Goal: Find specific fact: Find specific fact

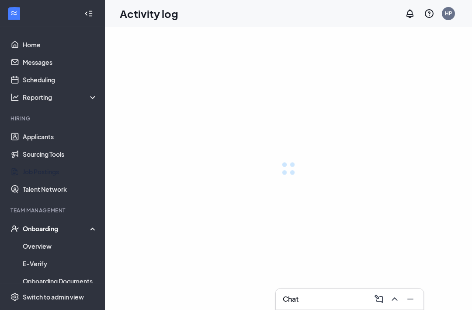
click at [54, 228] on div "Onboarding" at bounding box center [60, 228] width 75 height 9
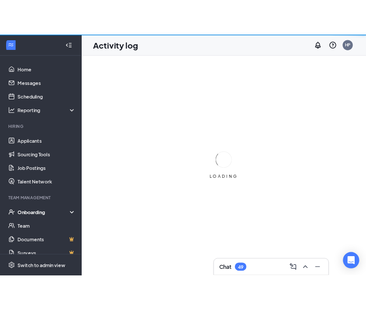
scroll to position [50, 0]
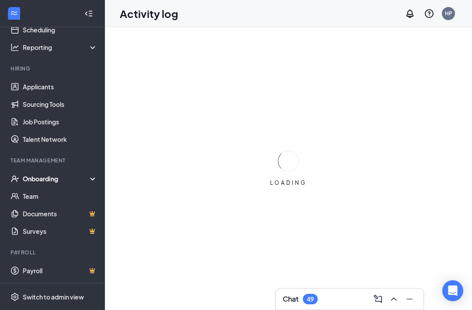
click at [38, 179] on div "Onboarding" at bounding box center [56, 178] width 67 height 9
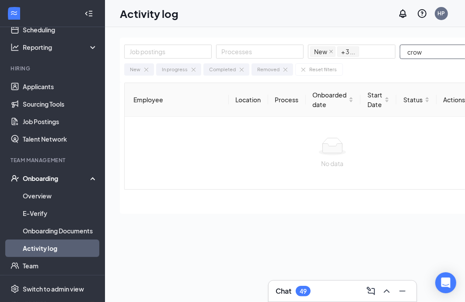
click at [428, 51] on input "crow" at bounding box center [441, 52] width 82 height 14
click at [423, 50] on input "crow" at bounding box center [441, 52] width 82 height 14
click at [235, 145] on div at bounding box center [332, 146] width 401 height 17
drag, startPoint x: 432, startPoint y: 51, endPoint x: 374, endPoint y: 46, distance: 58.3
click at [374, 46] on div "Job postings Processes New In progress Completed Removed + 3 ... crow" at bounding box center [314, 52] width 380 height 15
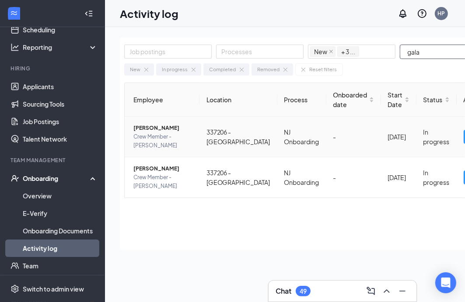
type input "gala"
click at [159, 132] on span "[PERSON_NAME]" at bounding box center [162, 128] width 59 height 9
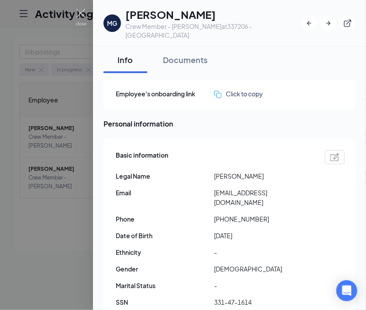
scroll to position [44, 0]
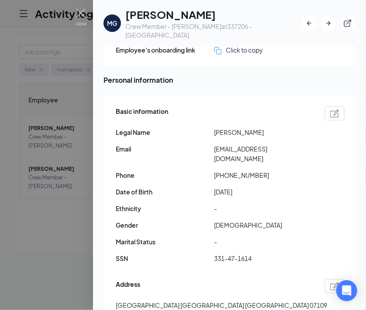
click at [247, 203] on span "-" at bounding box center [263, 208] width 98 height 10
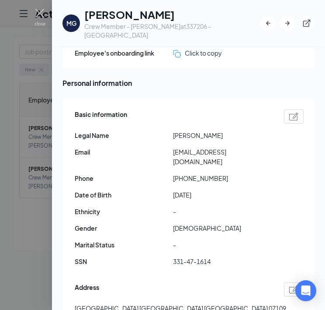
scroll to position [87, 0]
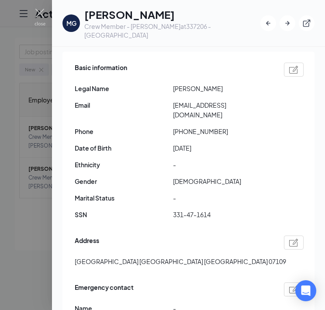
drag, startPoint x: 214, startPoint y: 81, endPoint x: 191, endPoint y: 81, distance: 23.2
click at [191, 84] on span "[PERSON_NAME]" at bounding box center [222, 89] width 98 height 10
copy span "[PERSON_NAME]"
drag, startPoint x: 173, startPoint y: 198, endPoint x: 249, endPoint y: 198, distance: 75.6
click at [249, 209] on span "331-47-1614" at bounding box center [222, 214] width 98 height 10
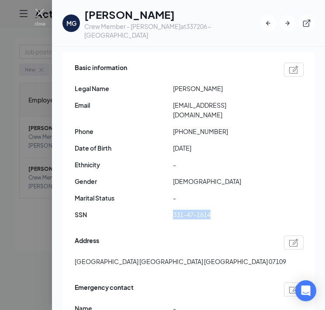
copy span "331-47-1614"
click at [143, 256] on div "[GEOGRAPHIC_DATA] [GEOGRAPHIC_DATA] [GEOGRAPHIC_DATA] 07109" at bounding box center [189, 261] width 229 height 10
drag, startPoint x: 181, startPoint y: 112, endPoint x: 242, endPoint y: 112, distance: 61.2
click at [242, 126] on span "[PHONE_NUMBER]" at bounding box center [222, 131] width 98 height 10
copy span "8624090763"
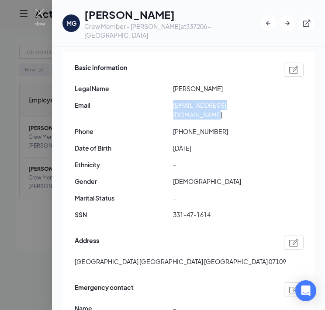
drag, startPoint x: 175, startPoint y: 96, endPoint x: 268, endPoint y: 96, distance: 92.7
click at [268, 100] on span "[EMAIL_ADDRESS][DOMAIN_NAME]" at bounding box center [222, 109] width 98 height 19
copy span "[EMAIL_ADDRESS][DOMAIN_NAME]"
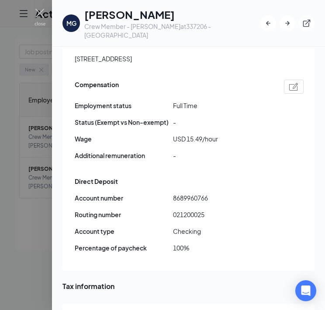
scroll to position [580, 0]
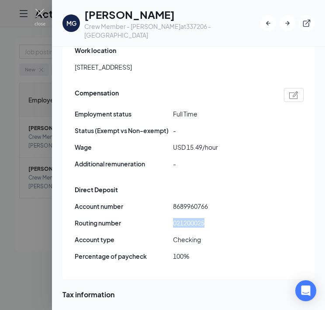
drag, startPoint x: 173, startPoint y: 205, endPoint x: 262, endPoint y: 206, distance: 88.8
click at [262, 218] on span "021200025" at bounding box center [222, 223] width 98 height 10
copy span "021200025"
drag, startPoint x: 173, startPoint y: 186, endPoint x: 230, endPoint y: 188, distance: 57.3
click at [230, 201] on span "8689960766" at bounding box center [222, 206] width 98 height 10
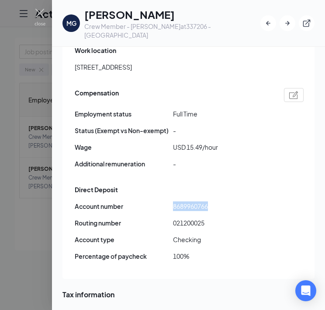
copy span "8689960766"
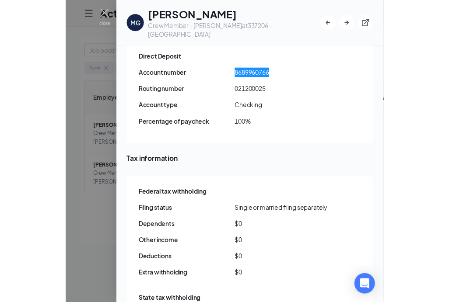
scroll to position [798, 0]
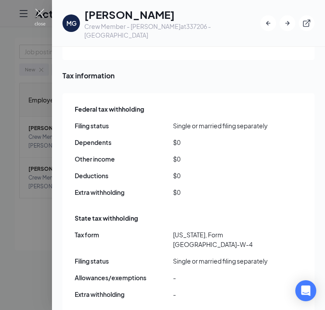
click at [39, 12] on img at bounding box center [40, 17] width 11 height 17
